Goal: Task Accomplishment & Management: Manage account settings

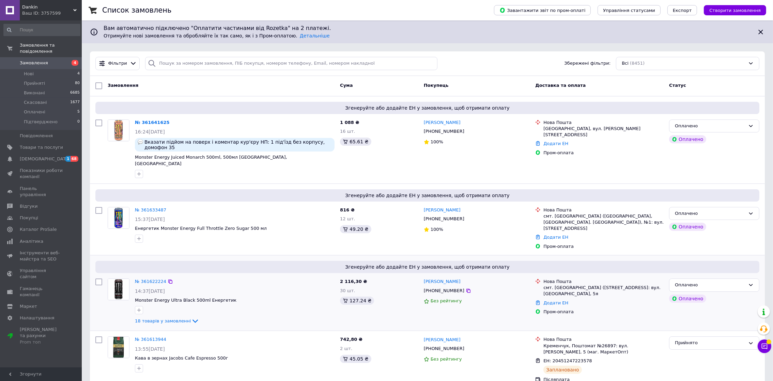
click at [209, 255] on div "Згенеруйте або додайте ЕН у замовлення, щоб отримати оплату № 361622224 14:37[D…" at bounding box center [427, 292] width 675 height 75
click at [27, 165] on link "Показники роботи компанії" at bounding box center [42, 174] width 84 height 18
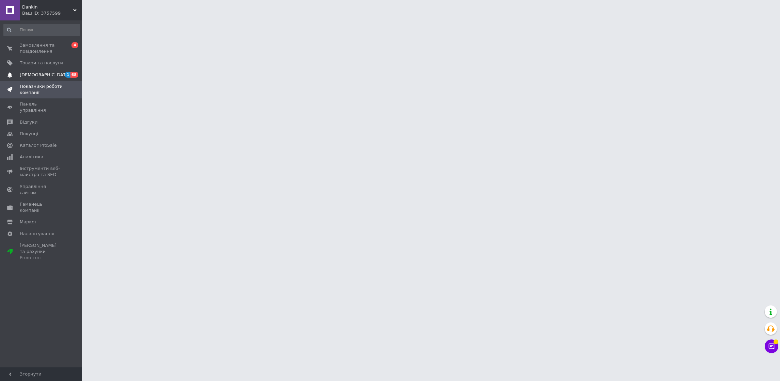
click at [37, 75] on span "[DEMOGRAPHIC_DATA]" at bounding box center [45, 75] width 50 height 6
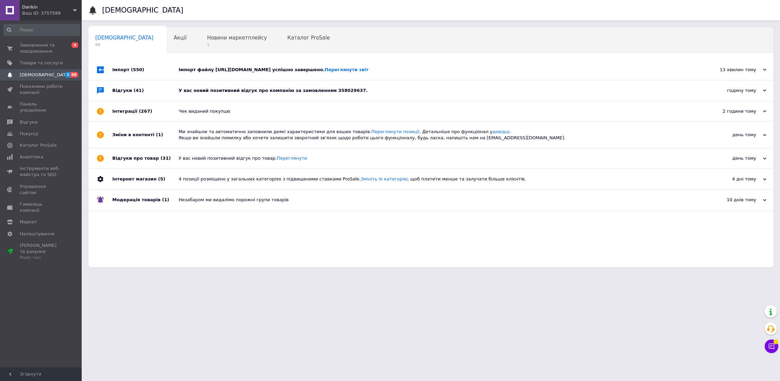
click at [266, 91] on div "У вас новий позитивний відгук про компанію за замовленням 358029637." at bounding box center [439, 91] width 520 height 6
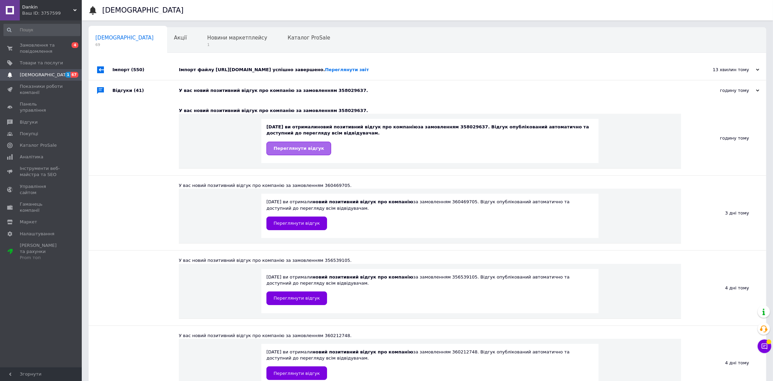
click at [318, 149] on link "Переглянути відгук" at bounding box center [298, 149] width 65 height 14
click at [49, 65] on span "Товари та послуги" at bounding box center [41, 63] width 43 height 6
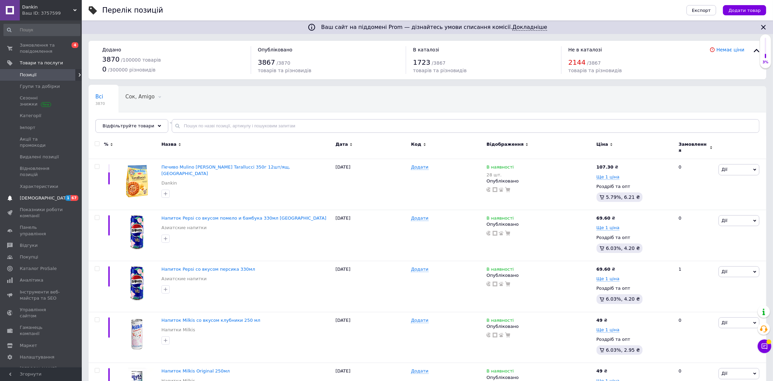
click at [66, 192] on link "[DEMOGRAPHIC_DATA] 1 67" at bounding box center [42, 198] width 84 height 12
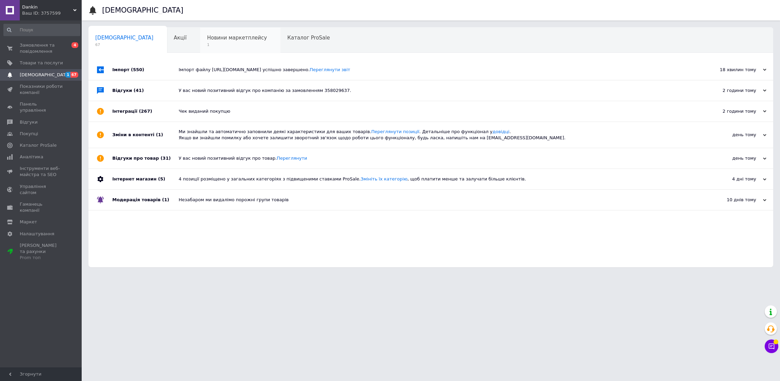
click at [207, 42] on span "1" at bounding box center [237, 44] width 60 height 5
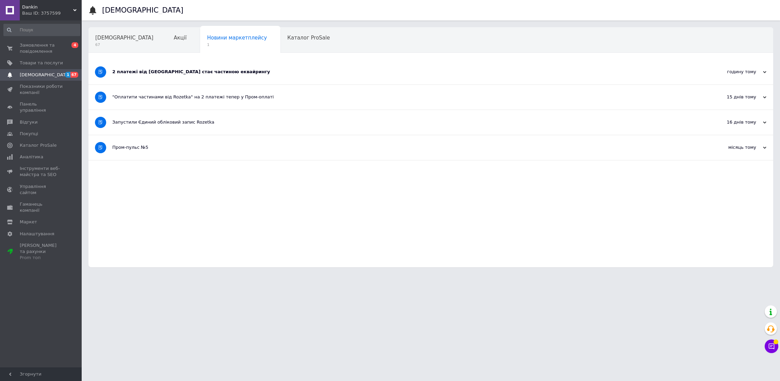
click at [192, 78] on div "2 платежі від [GEOGRAPHIC_DATA] стає частиною еквайрингу" at bounding box center [405, 72] width 586 height 25
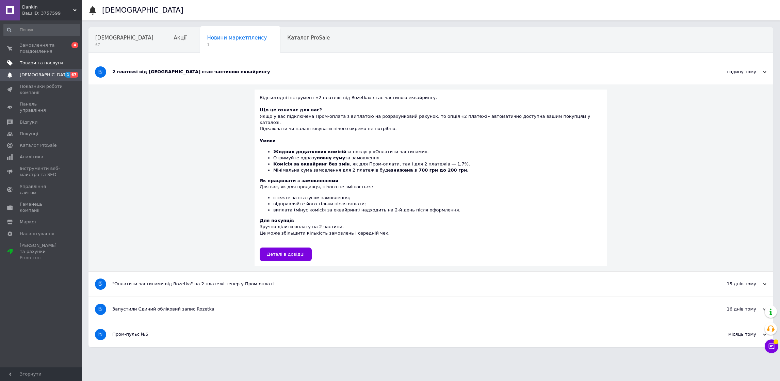
click at [38, 66] on link "Товари та послуги" at bounding box center [42, 63] width 84 height 12
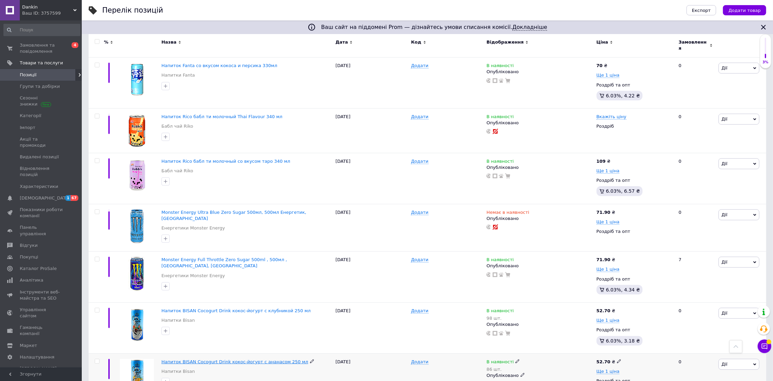
scroll to position [409, 0]
